Goal: Share content

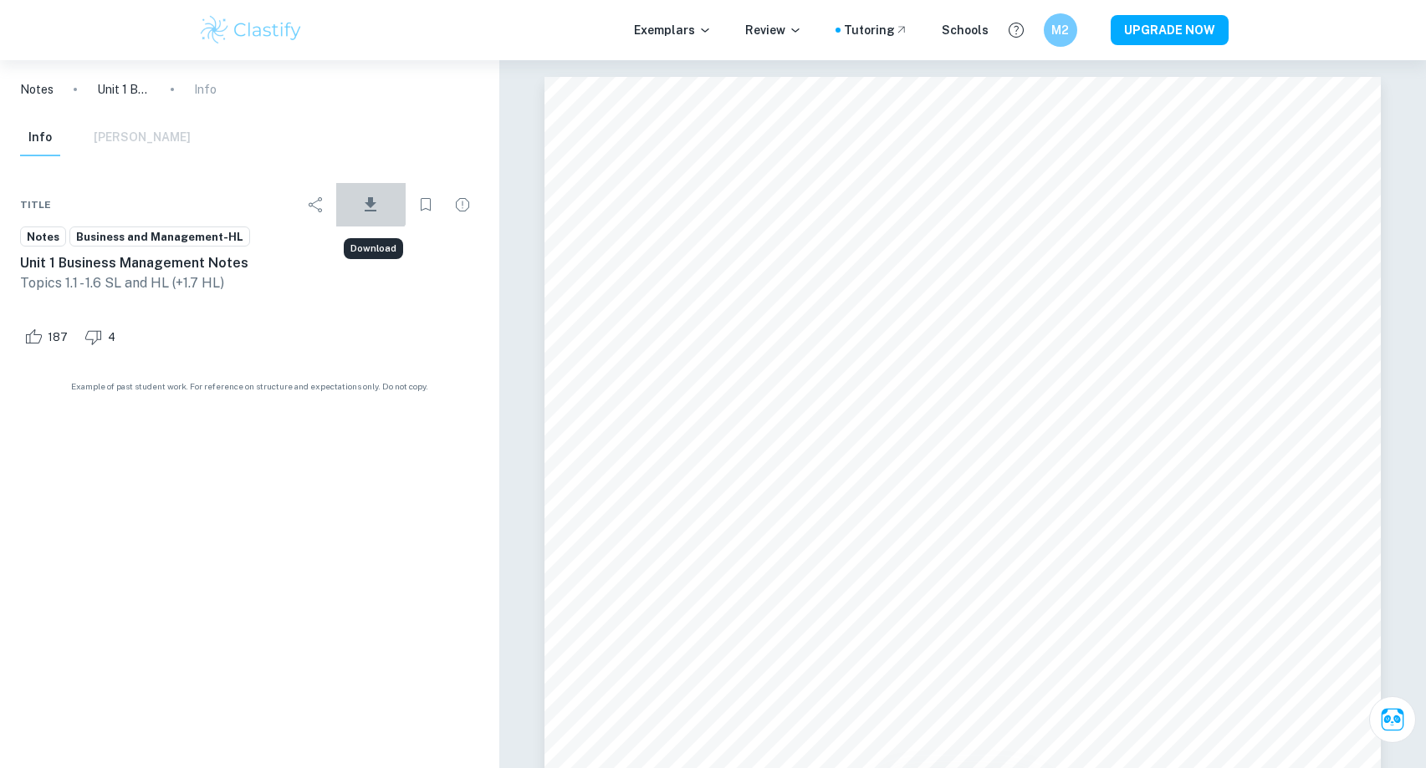
click at [372, 202] on icon "Download" at bounding box center [371, 204] width 12 height 14
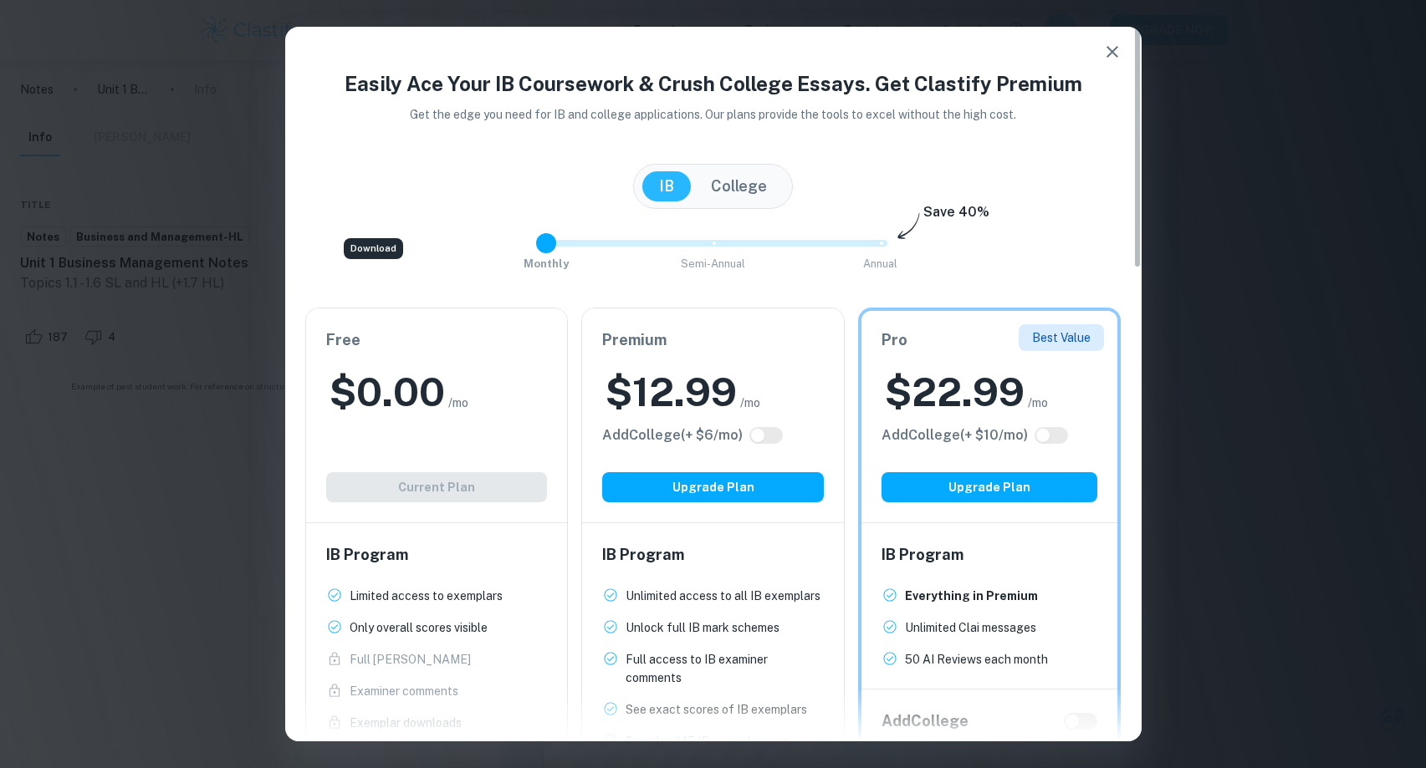
type input "2"
drag, startPoint x: 880, startPoint y: 243, endPoint x: 1016, endPoint y: 218, distance: 138.6
click at [1016, 218] on div "Easily Ace Your IB Coursework & Crush College Essays. Get Clastify Premium Get …" at bounding box center [713, 611] width 856 height 1084
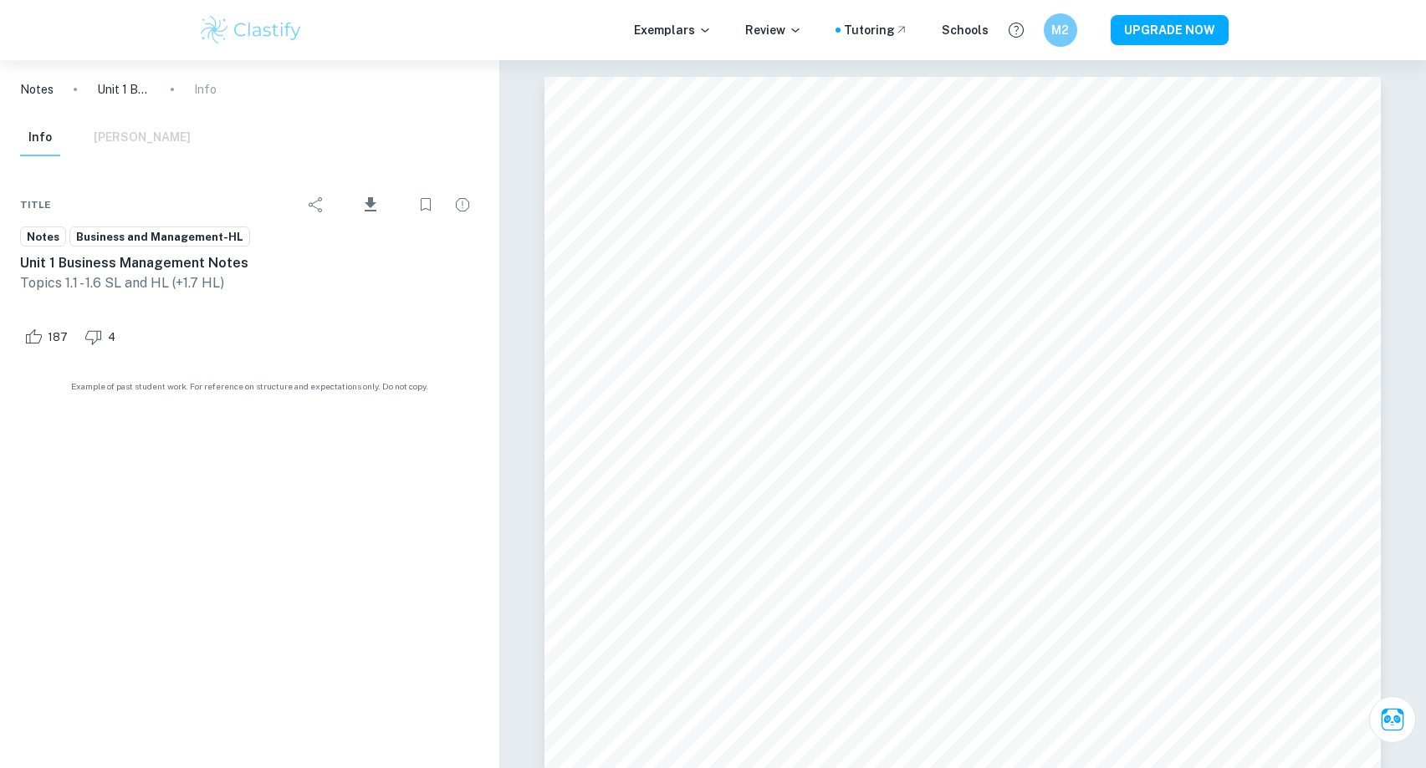
click at [344, 550] on div "Notes Unit 1 Business Management Notes Info Info [PERSON_NAME] Title Download N…" at bounding box center [249, 414] width 499 height 708
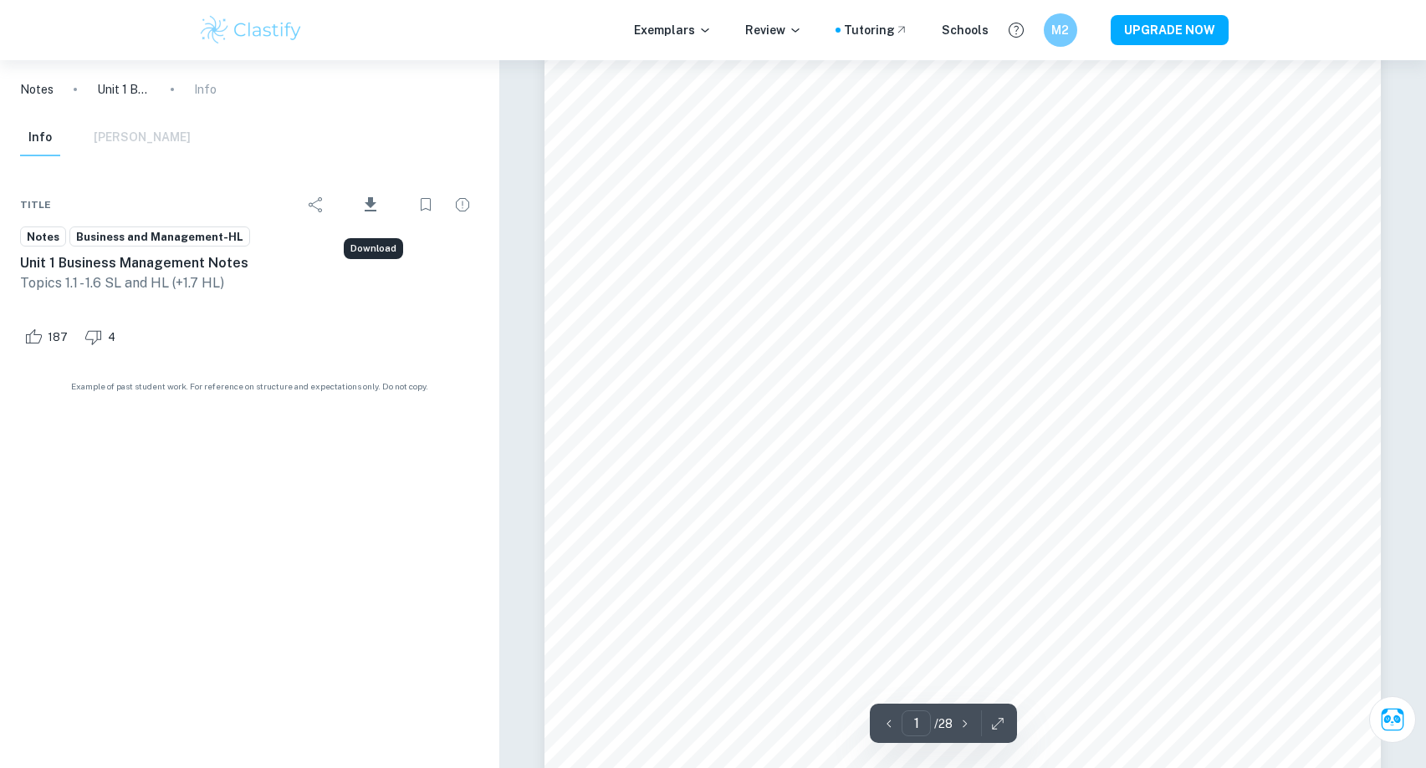
click at [380, 207] on icon "Download" at bounding box center [370, 205] width 20 height 20
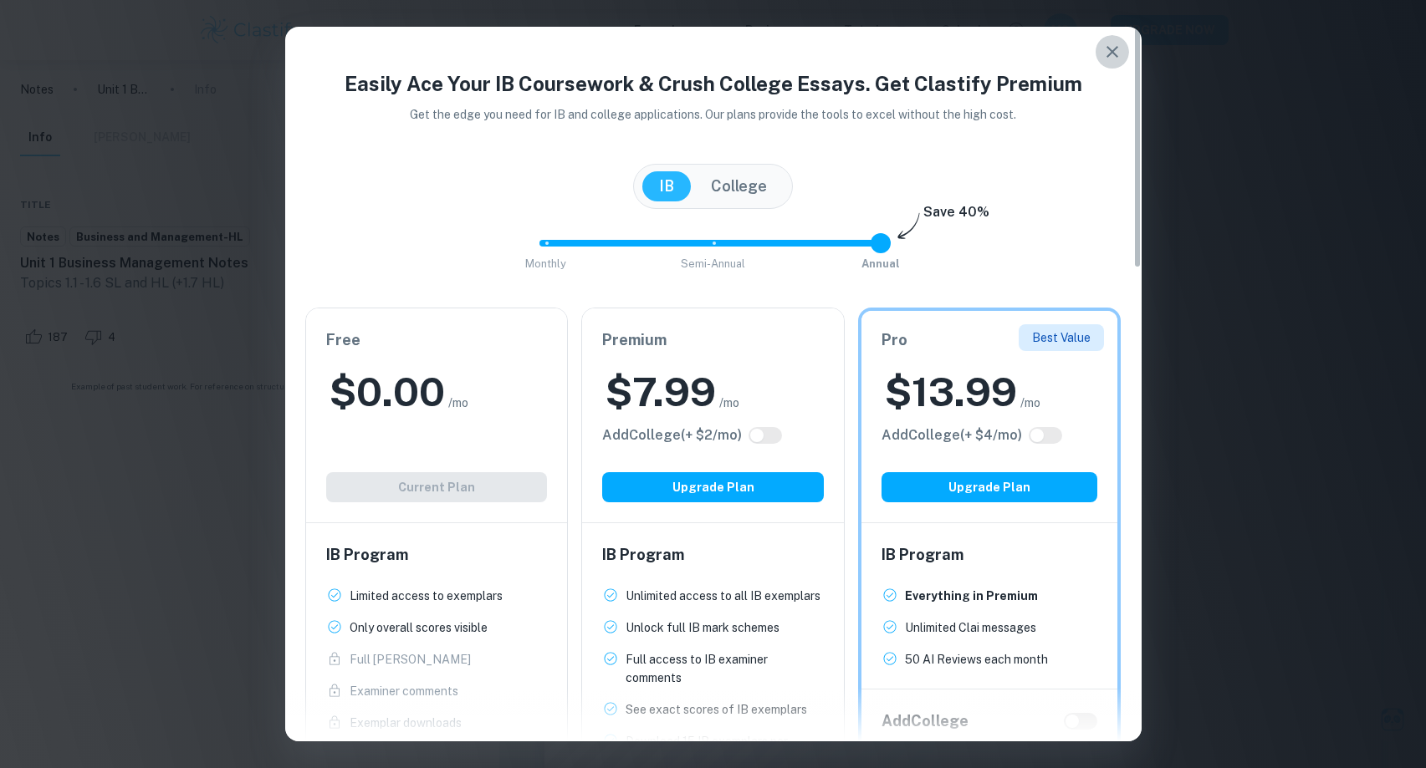
click at [1097, 43] on button "button" at bounding box center [1111, 51] width 33 height 33
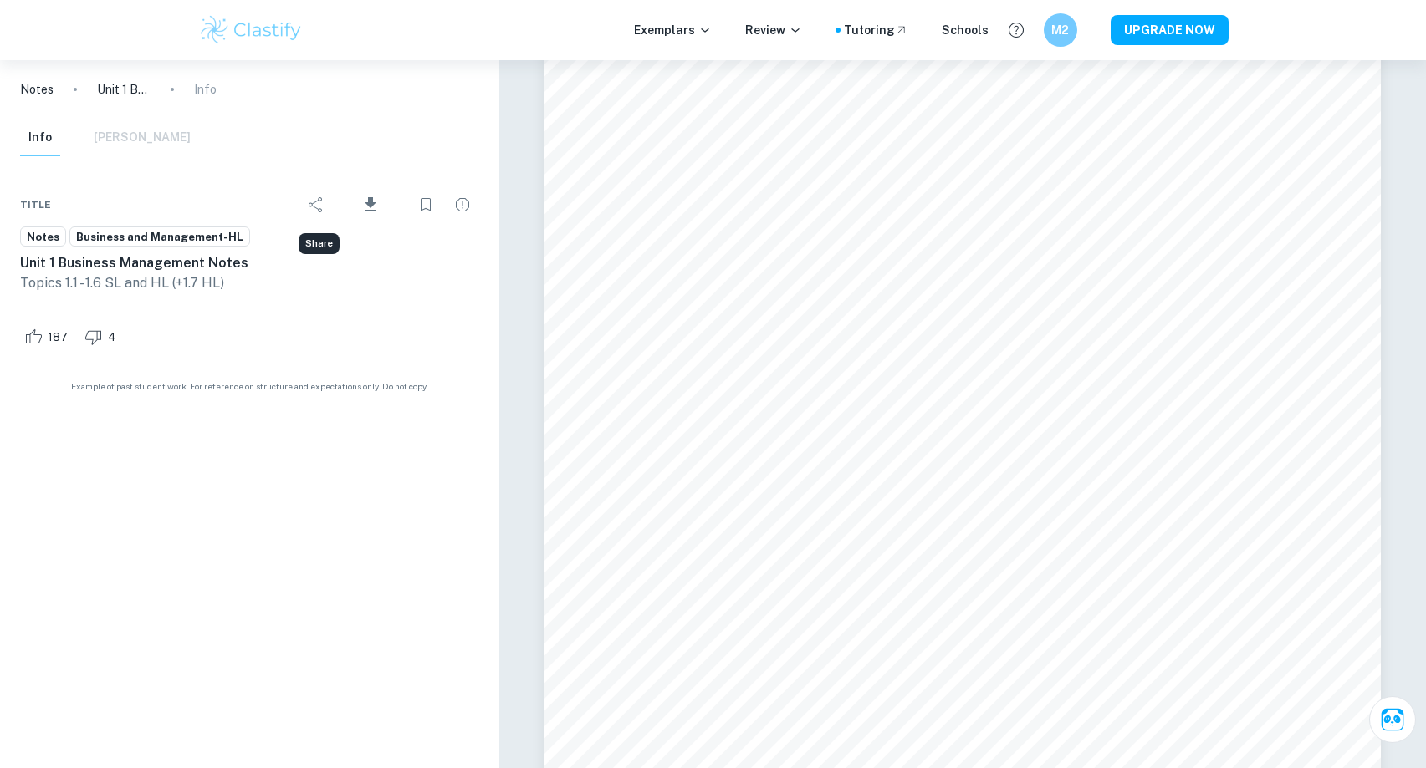
click at [326, 197] on icon "Share" at bounding box center [316, 205] width 20 height 20
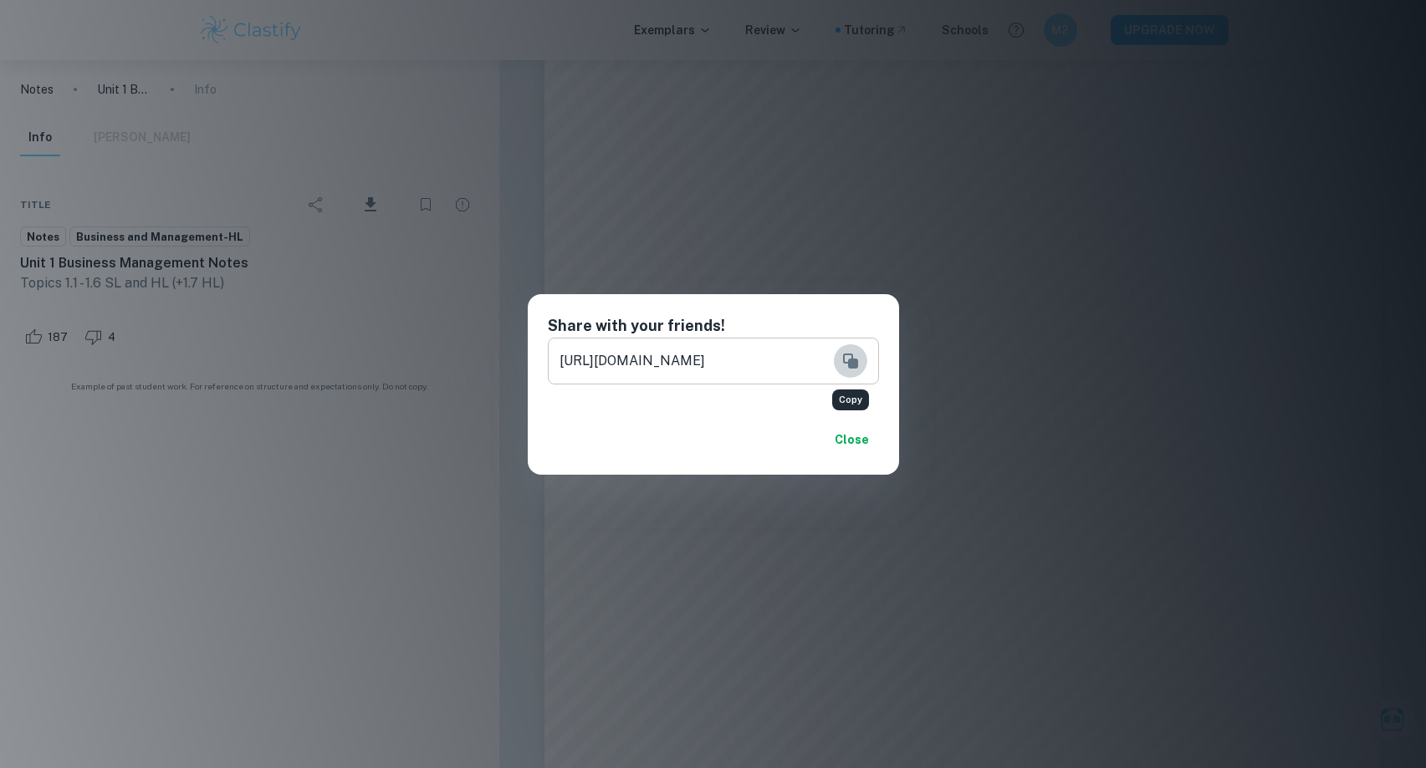
click at [849, 365] on icon "Copy" at bounding box center [850, 361] width 15 height 15
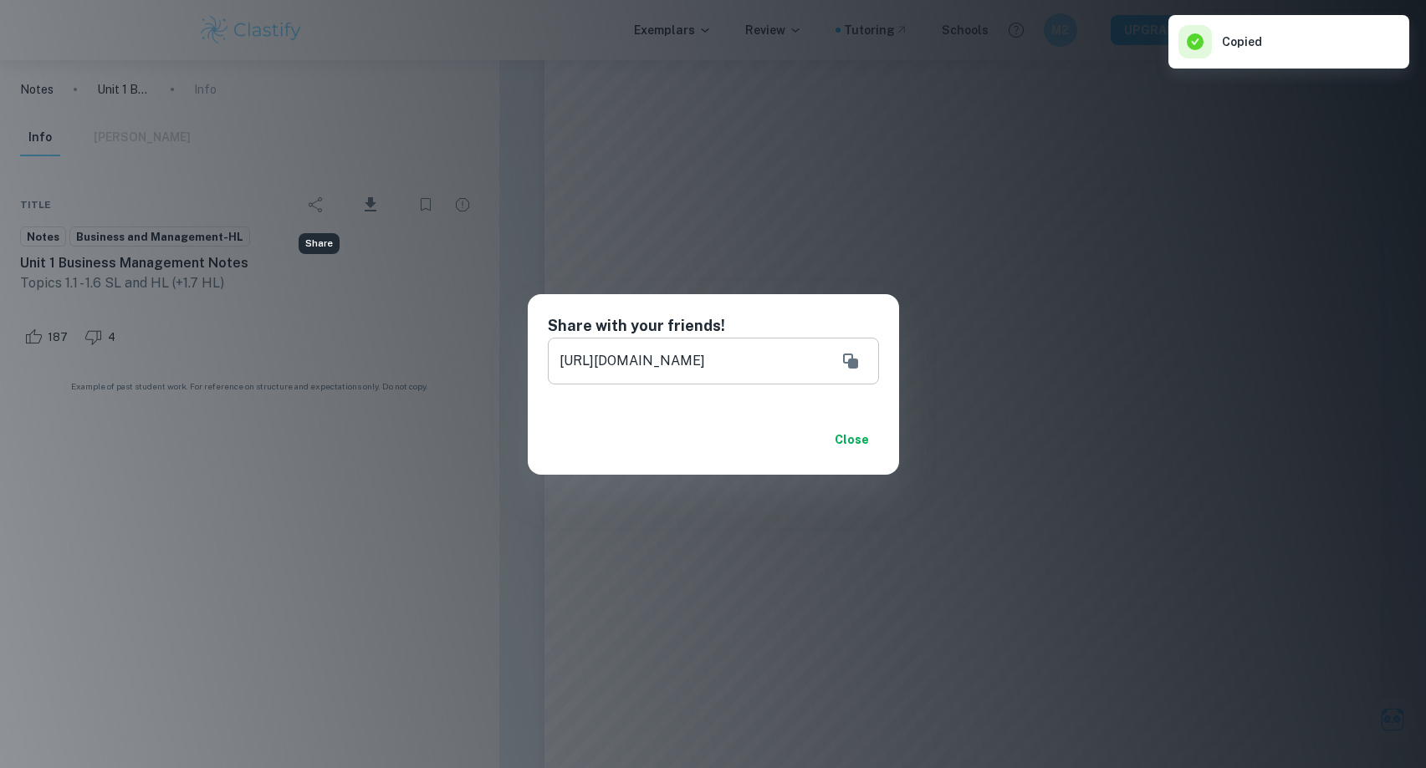
click at [860, 434] on button "Close" at bounding box center [852, 440] width 54 height 30
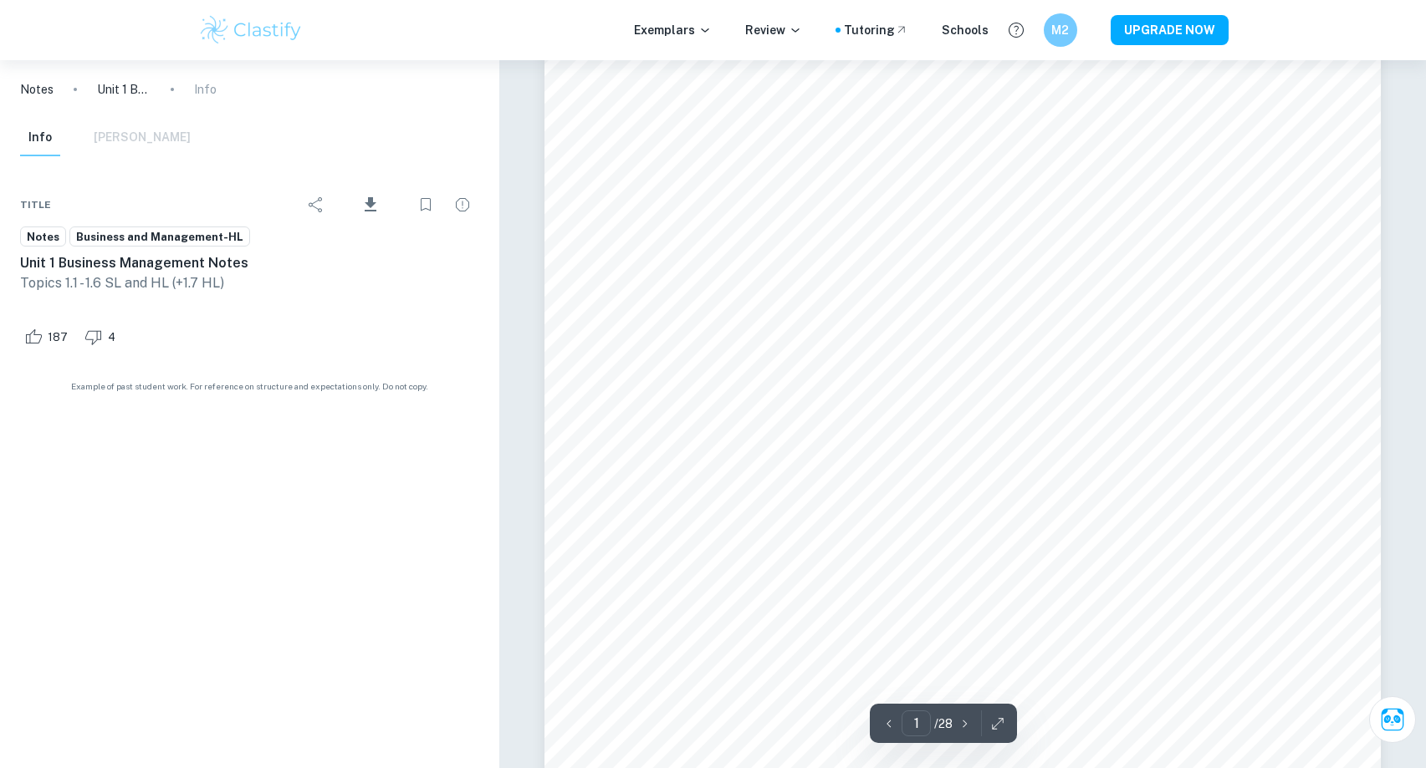
scroll to position [167, 0]
click at [211, 570] on div "Notes Unit 1 Business Management Notes Info Info [PERSON_NAME] Title Download N…" at bounding box center [249, 414] width 499 height 708
click at [401, 597] on div "Notes Unit 1 Business Management Notes Info Info [PERSON_NAME] Title Download N…" at bounding box center [249, 414] width 499 height 708
click at [1401, 728] on icon "Ask Clai" at bounding box center [1391, 719] width 29 height 29
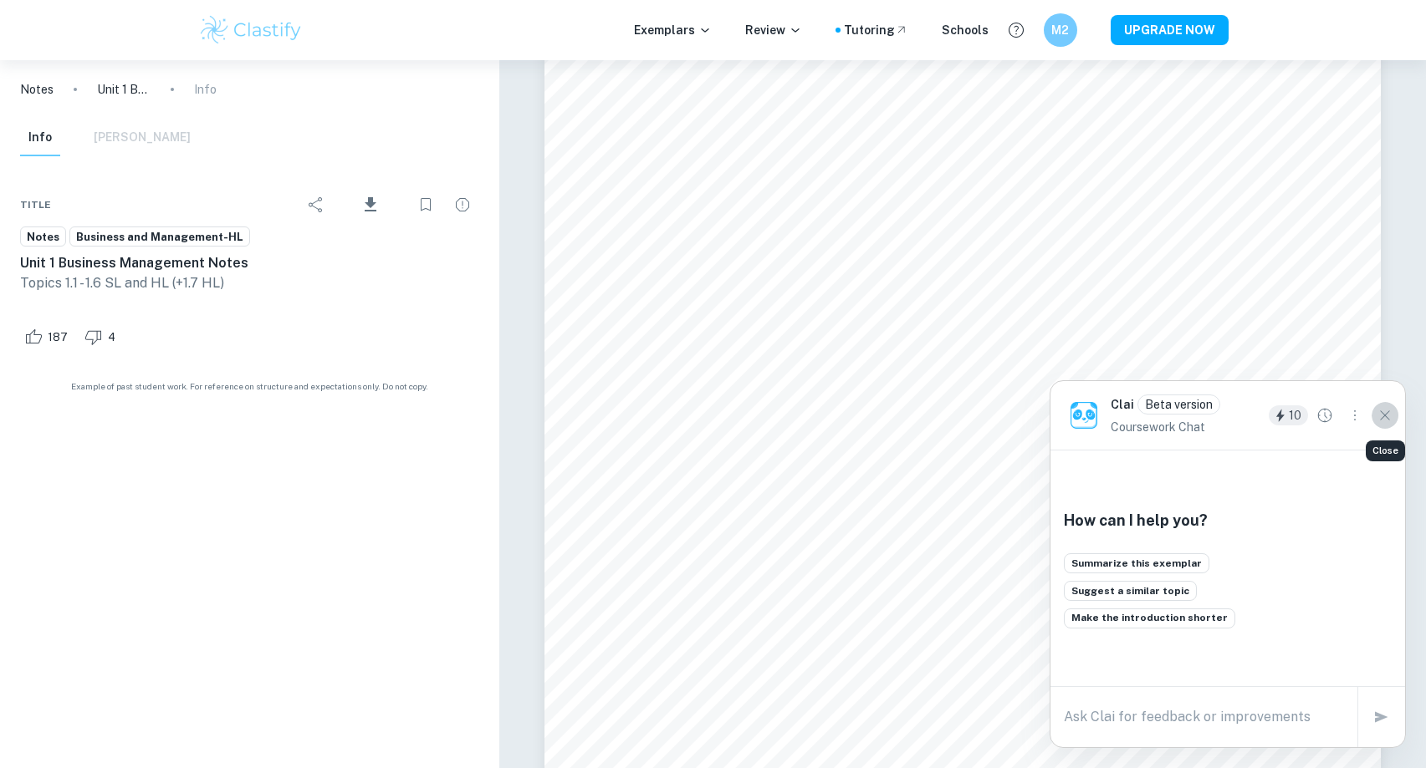
click at [1389, 421] on icon "Close" at bounding box center [1385, 415] width 18 height 18
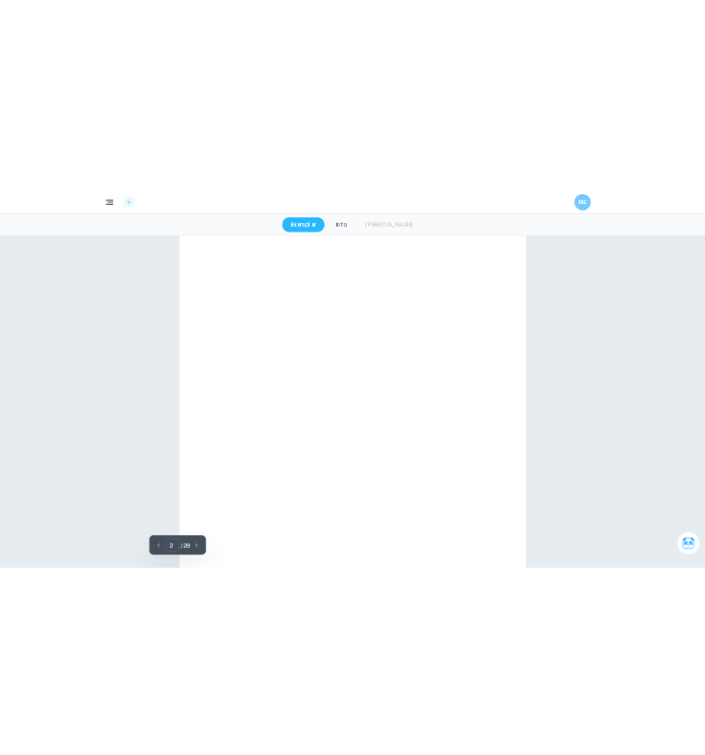
scroll to position [1116, 0]
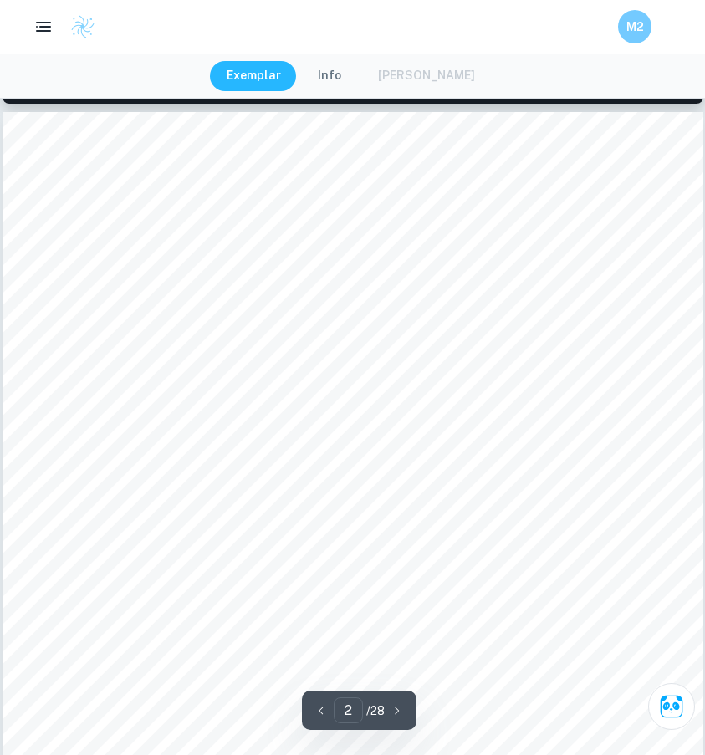
type input "1"
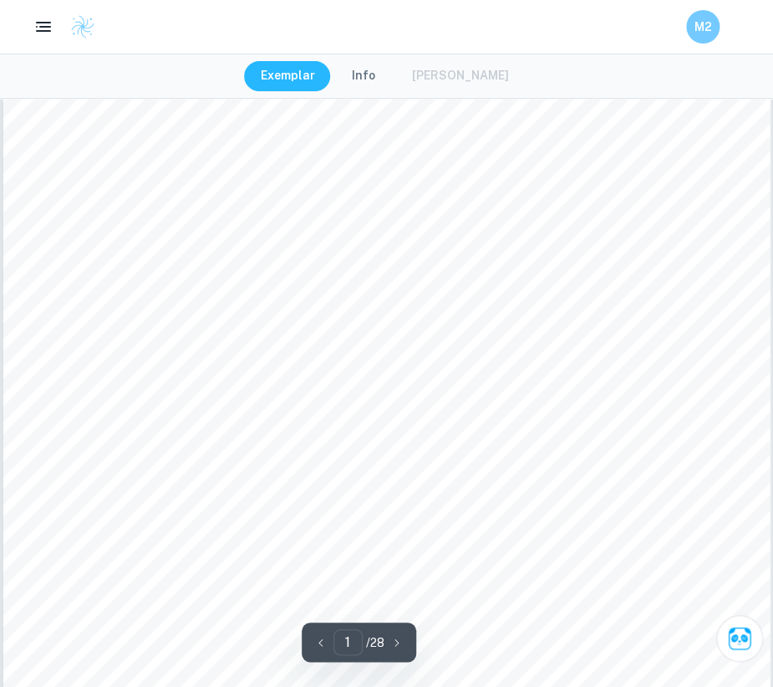
scroll to position [304, 0]
